Goal: Transaction & Acquisition: Purchase product/service

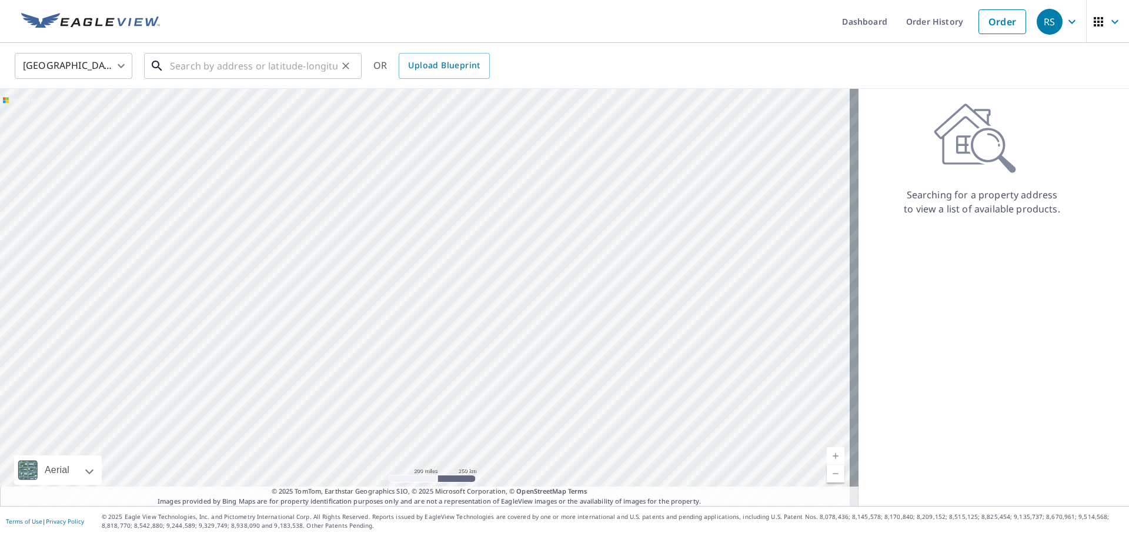
click at [246, 73] on input "text" at bounding box center [254, 65] width 168 height 33
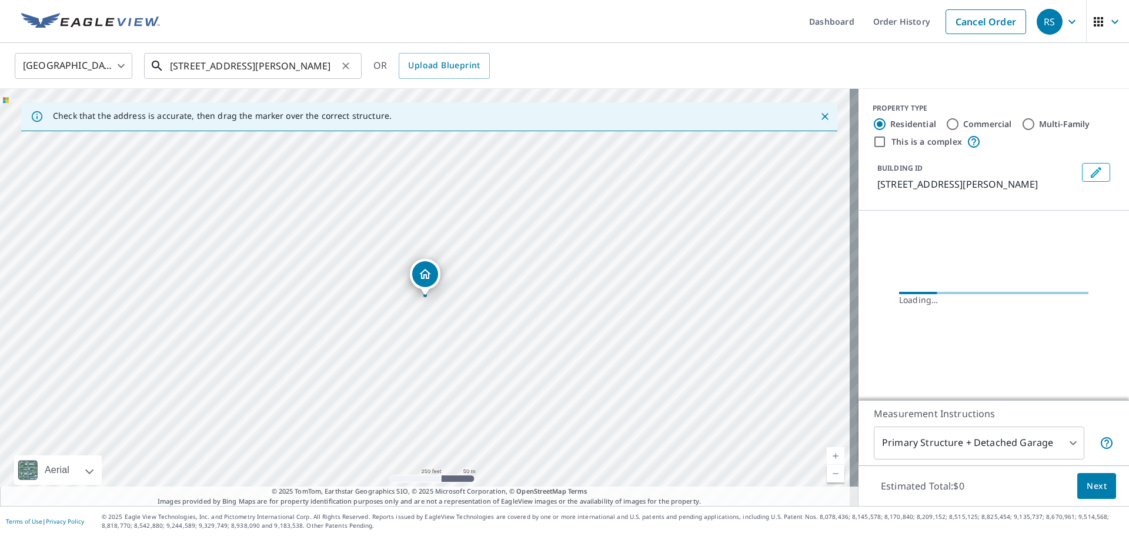
click at [312, 66] on input "[STREET_ADDRESS][PERSON_NAME]" at bounding box center [254, 65] width 168 height 33
type input "6"
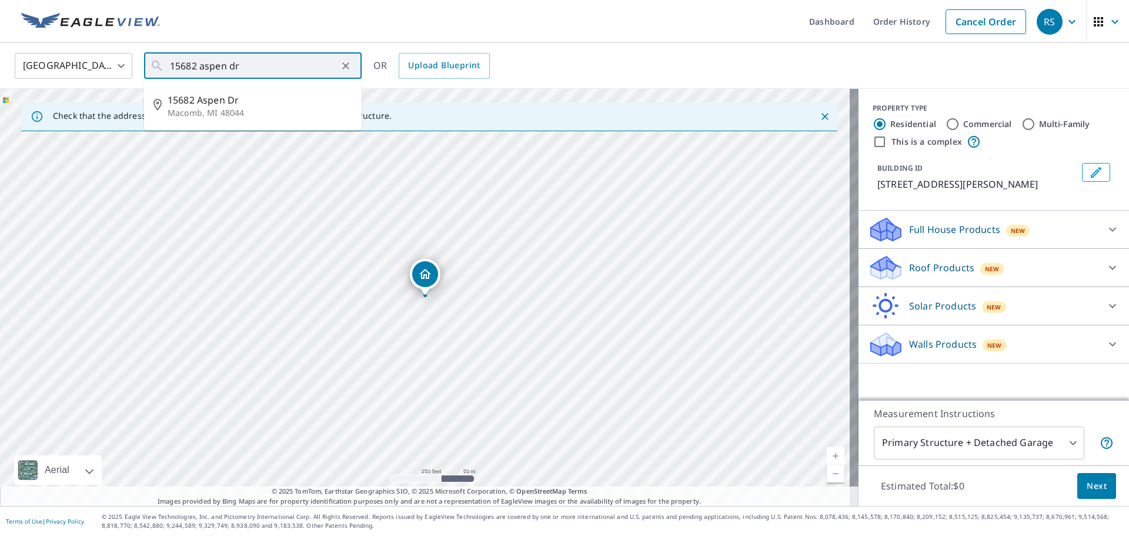
type input "[STREET_ADDRESS][PERSON_NAME]"
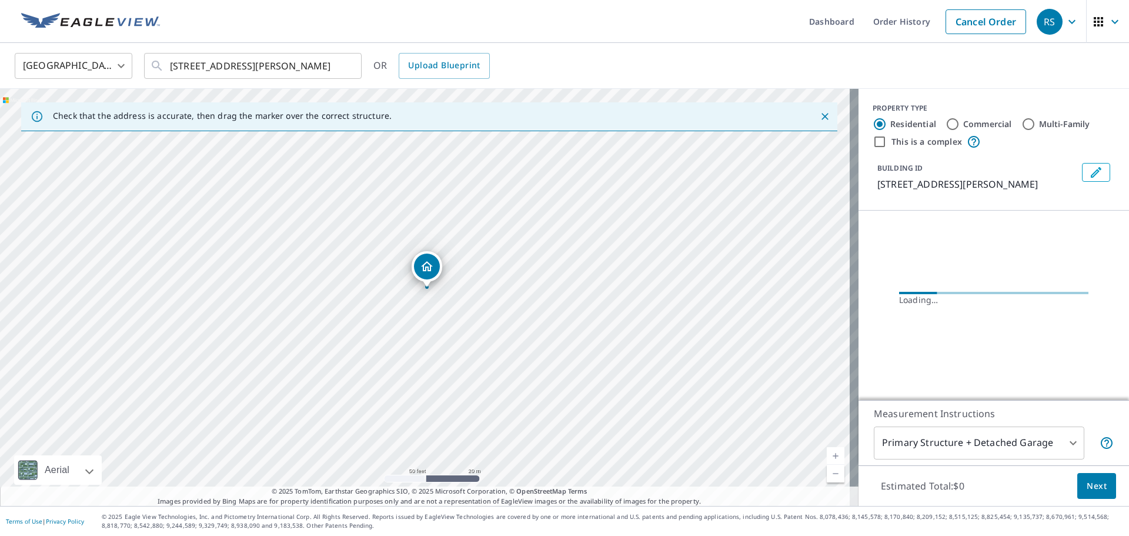
drag, startPoint x: 444, startPoint y: 217, endPoint x: 412, endPoint y: 408, distance: 193.8
click at [412, 409] on div "[STREET_ADDRESS][PERSON_NAME]" at bounding box center [429, 297] width 859 height 417
drag, startPoint x: 406, startPoint y: 286, endPoint x: 402, endPoint y: 331, distance: 44.8
click at [391, 335] on div "[STREET_ADDRESS][PERSON_NAME]" at bounding box center [429, 297] width 859 height 417
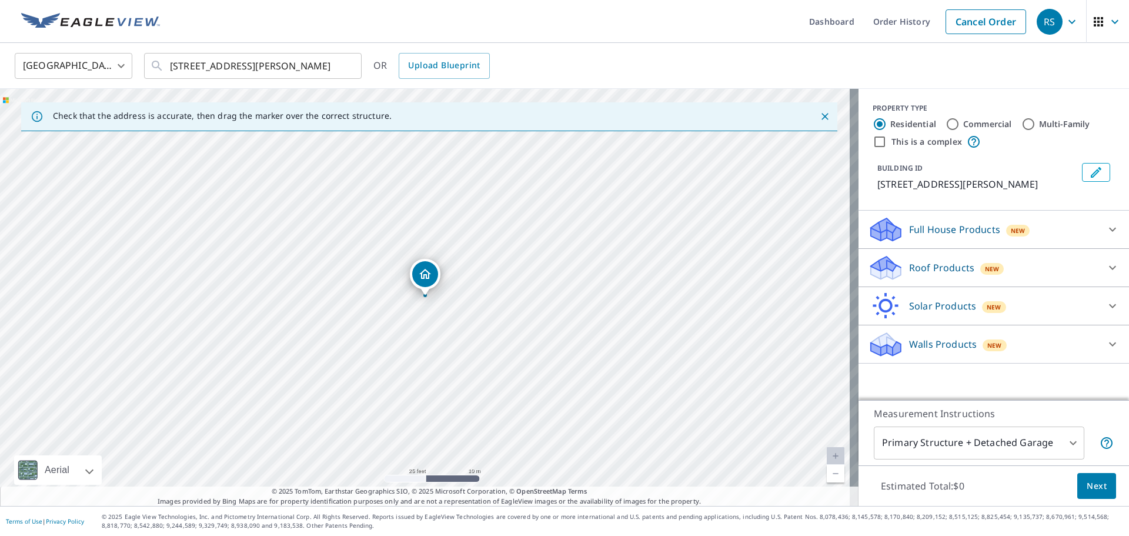
click at [929, 269] on p "Roof Products" at bounding box center [941, 268] width 65 height 14
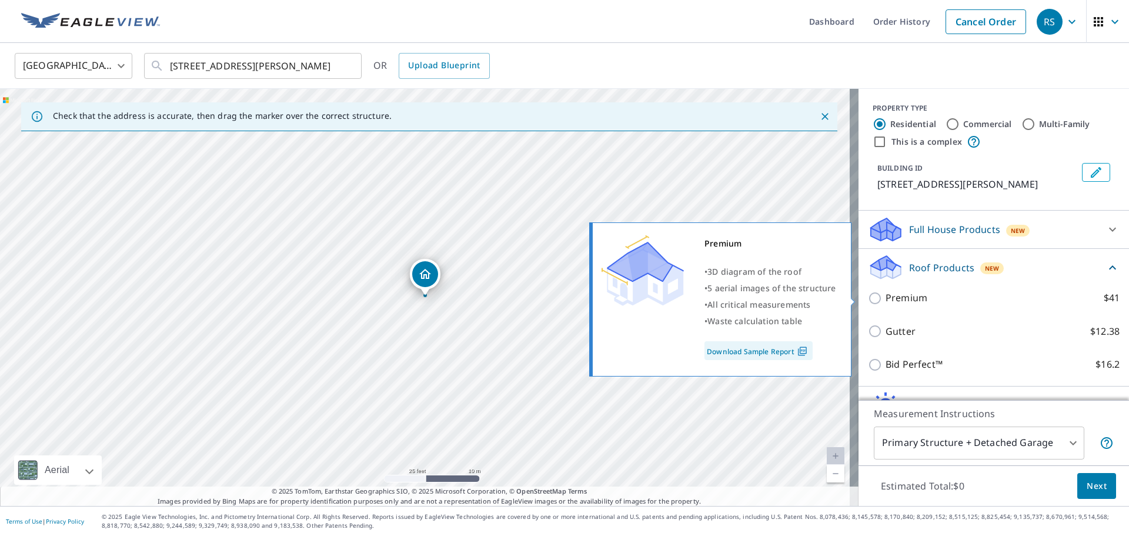
click at [868, 299] on input "Premium $41" at bounding box center [877, 298] width 18 height 14
checkbox input "true"
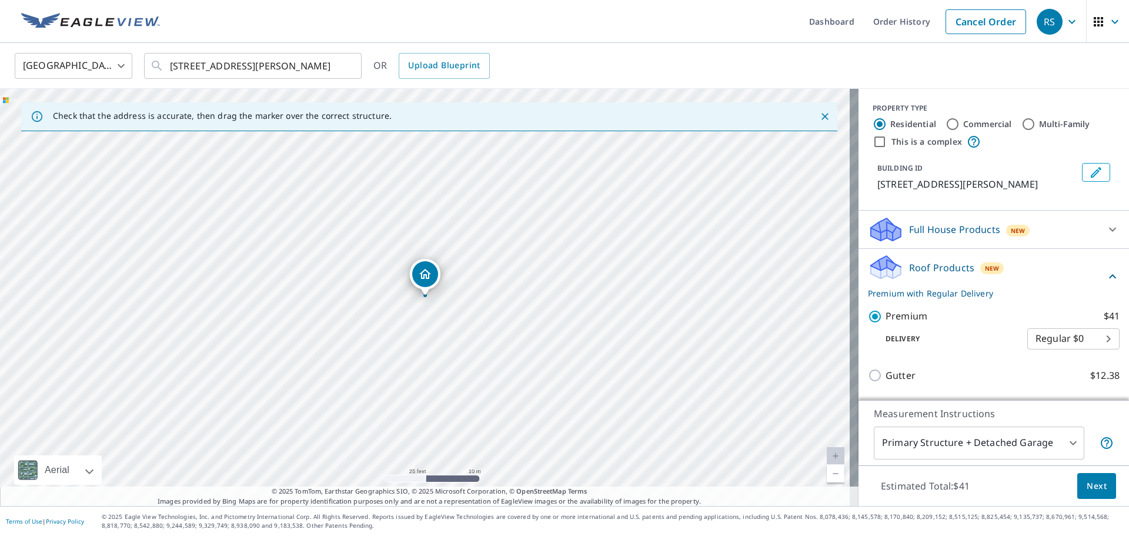
click at [1087, 488] on span "Next" at bounding box center [1097, 486] width 20 height 15
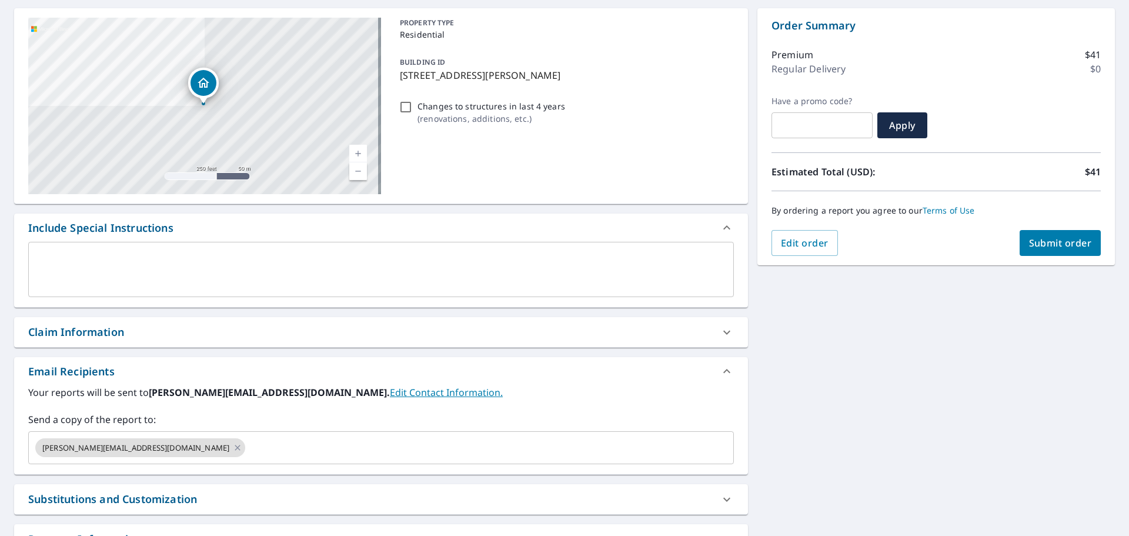
scroll to position [118, 0]
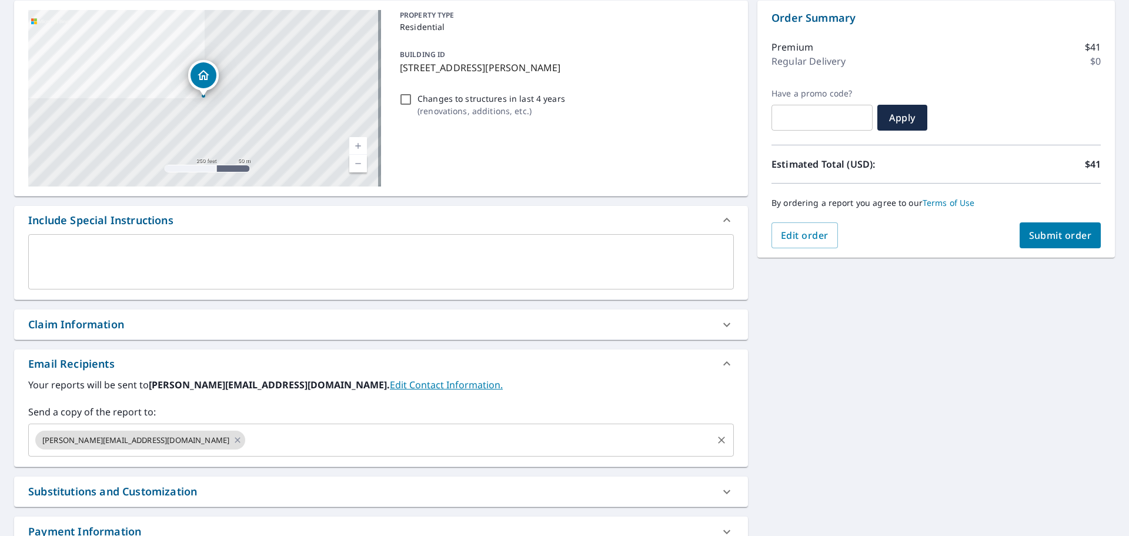
click at [247, 438] on input "text" at bounding box center [479, 440] width 464 height 22
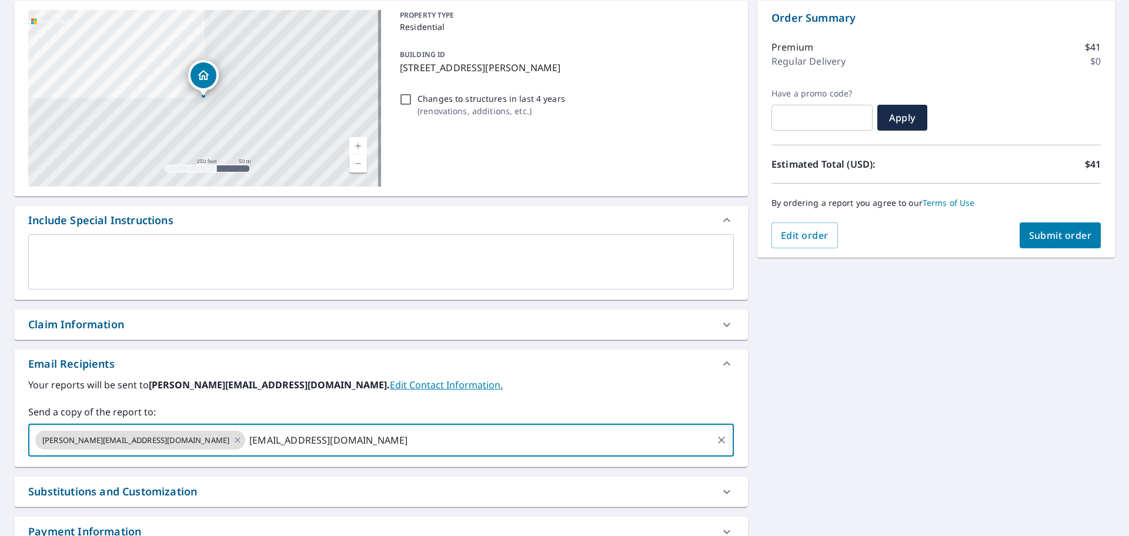
type input "[EMAIL_ADDRESS][DOMAIN_NAME]"
click at [804, 332] on div "[STREET_ADDRESS][PERSON_NAME] Aerial Road A standard road map Aerial A detailed…" at bounding box center [564, 285] width 1129 height 588
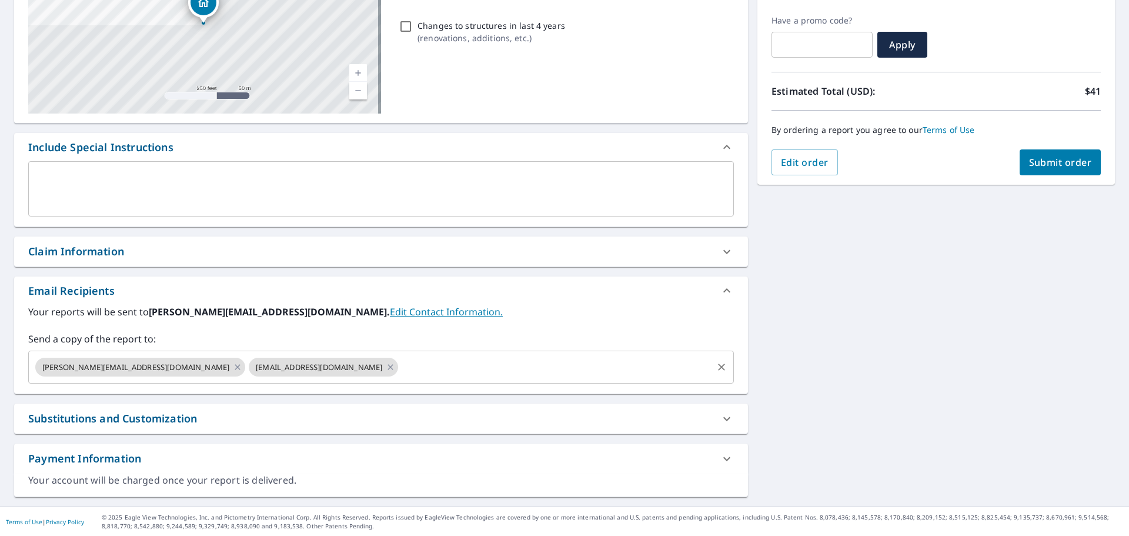
scroll to position [191, 0]
click at [1029, 167] on span "Submit order" at bounding box center [1060, 161] width 63 height 13
checkbox input "true"
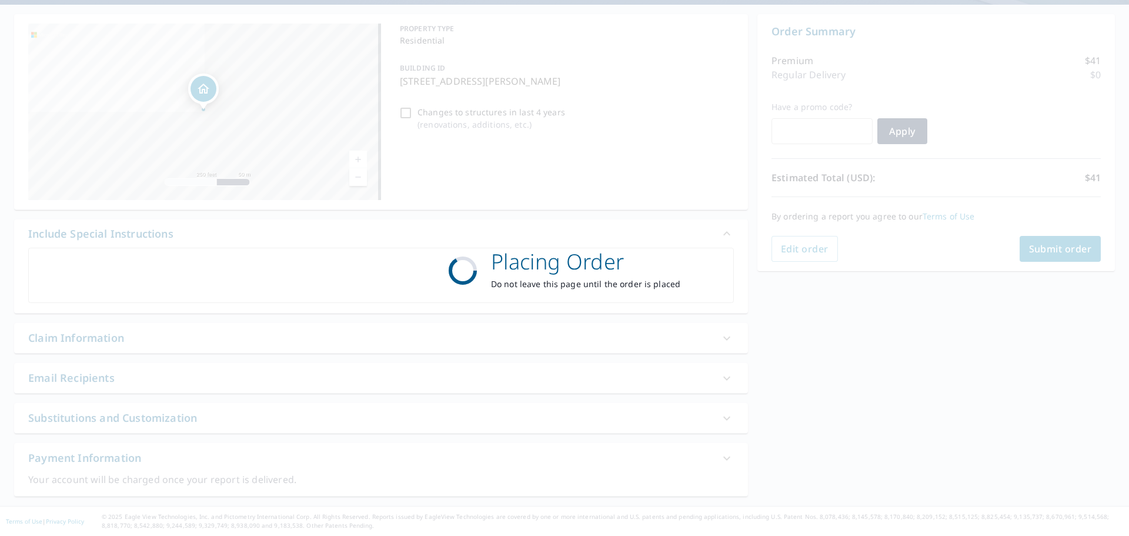
scroll to position [104, 0]
